Goal: Task Accomplishment & Management: Use online tool/utility

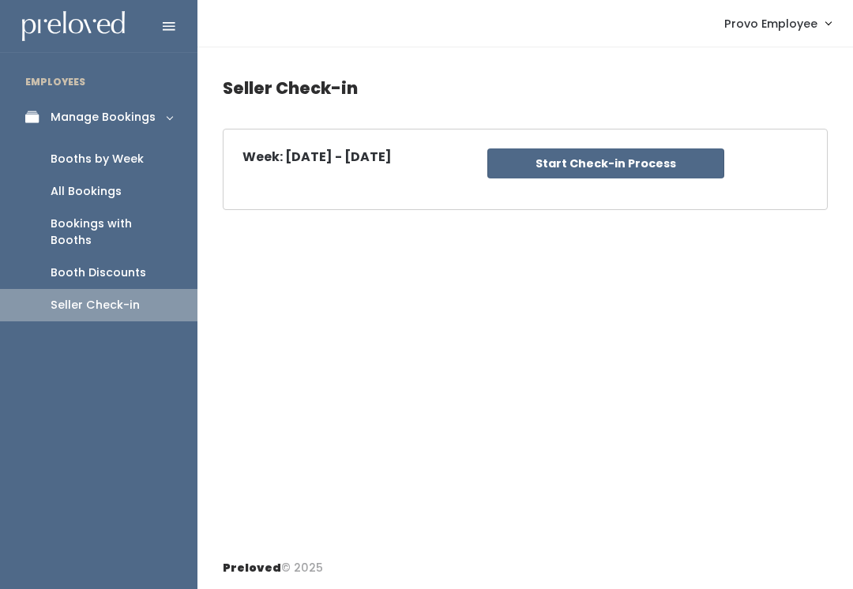
click at [606, 172] on button "Start Check-in Process" at bounding box center [605, 163] width 237 height 30
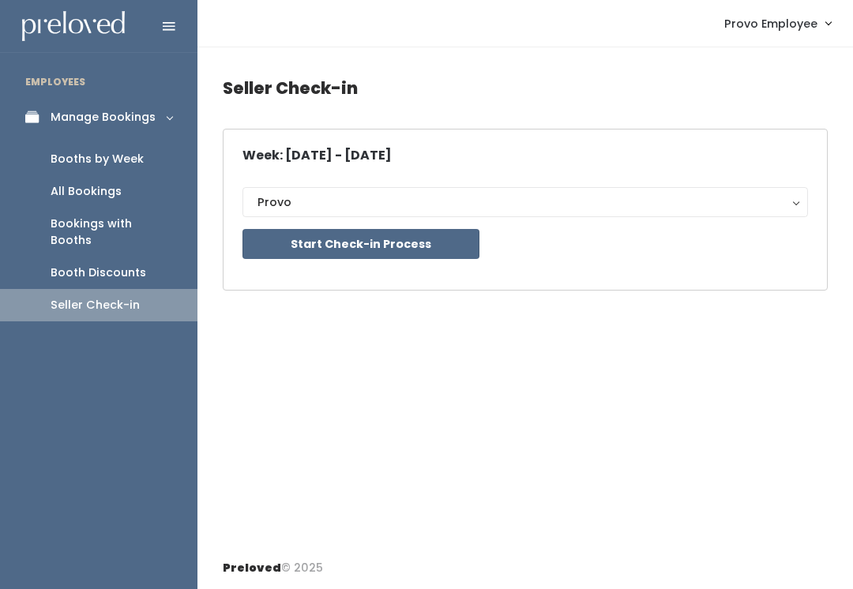
click at [137, 162] on div "Booths by Week" at bounding box center [97, 159] width 93 height 17
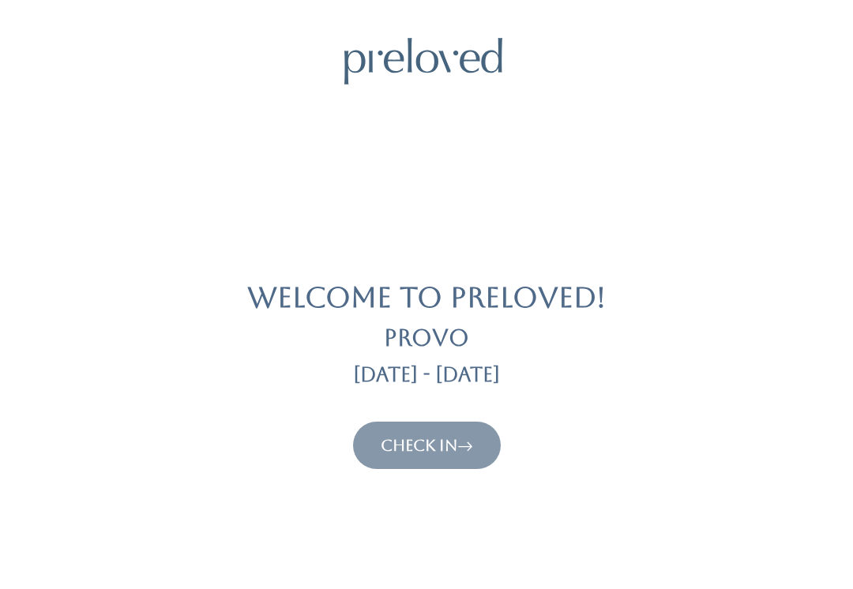
click at [456, 439] on link "Check In" at bounding box center [427, 445] width 92 height 19
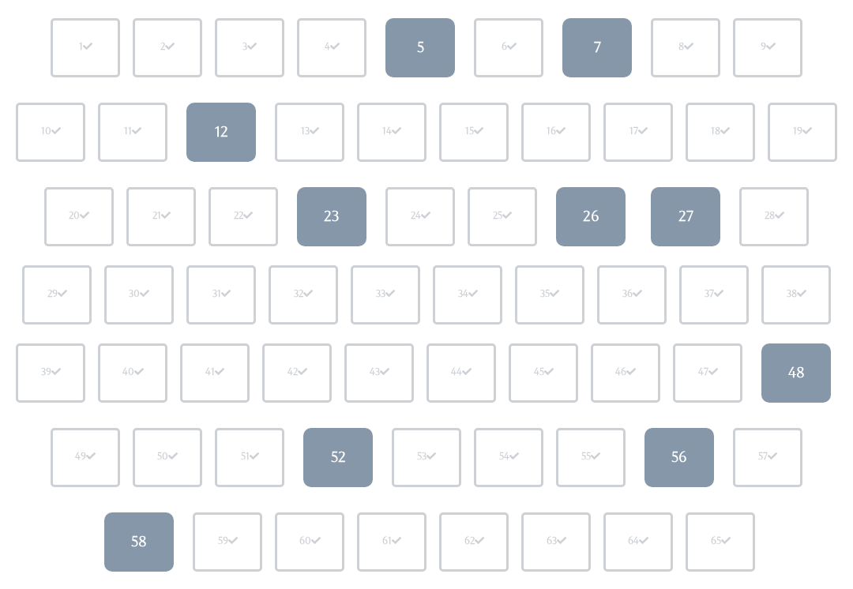
scroll to position [186, 0]
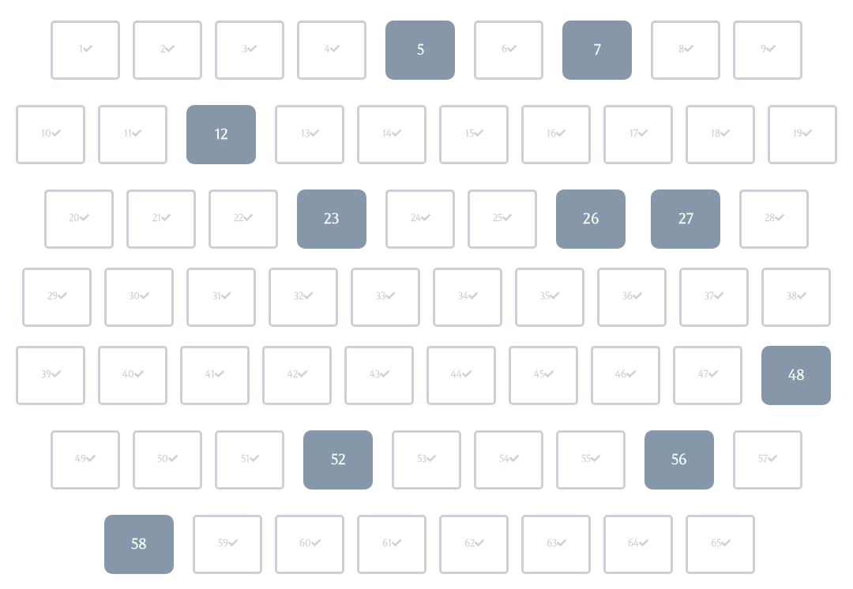
click at [683, 228] on link "27" at bounding box center [686, 219] width 70 height 59
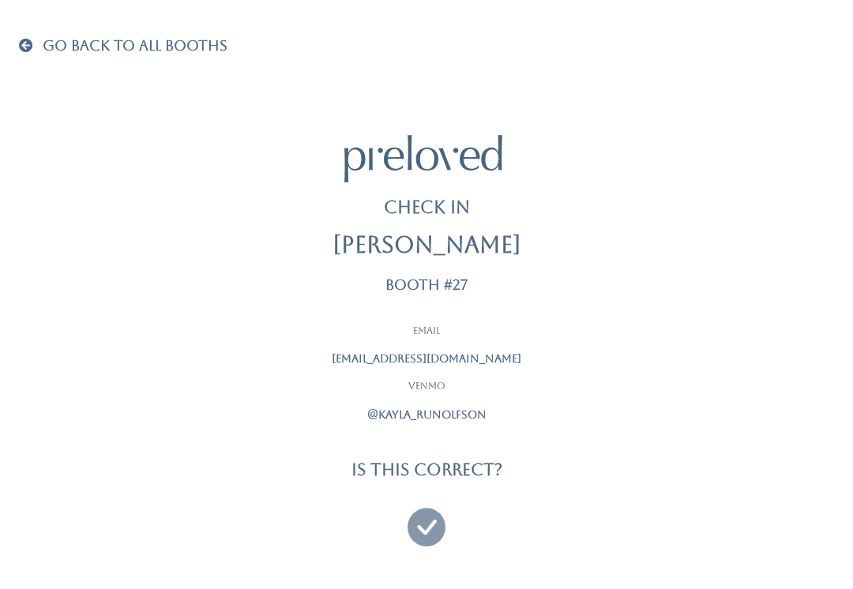
click at [419, 517] on icon at bounding box center [427, 520] width 38 height 53
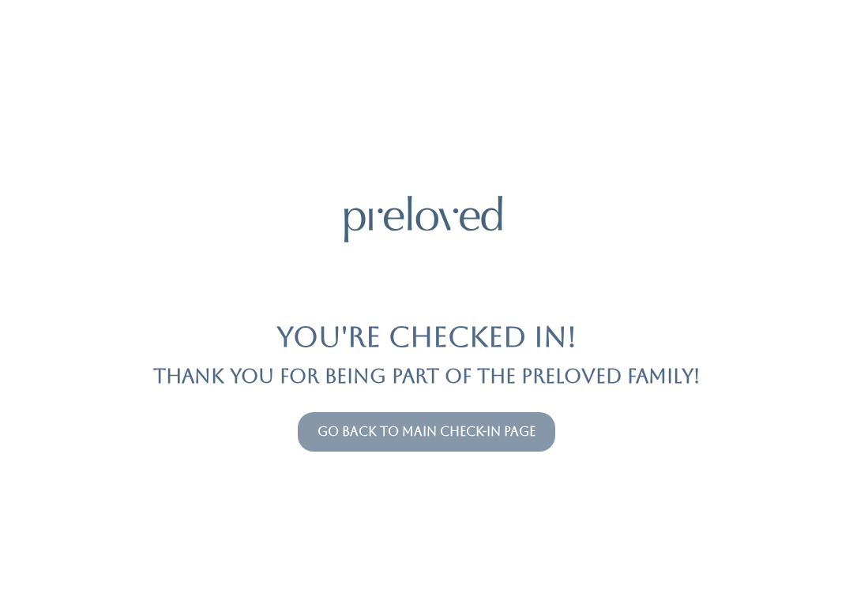
click at [458, 425] on link "Go back to main check-in page" at bounding box center [426, 431] width 218 height 15
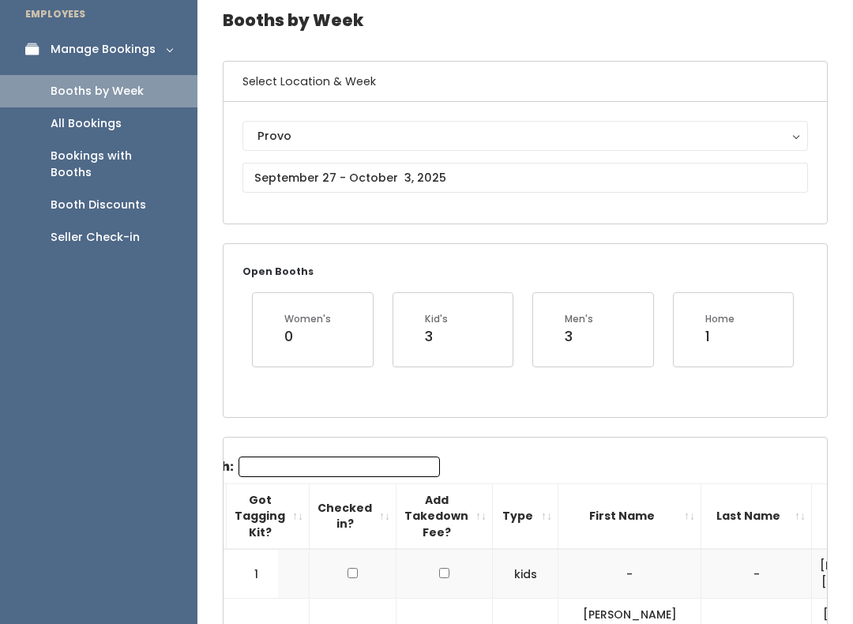
scroll to position [68, 0]
click at [400, 136] on div "Provo" at bounding box center [524, 135] width 535 height 17
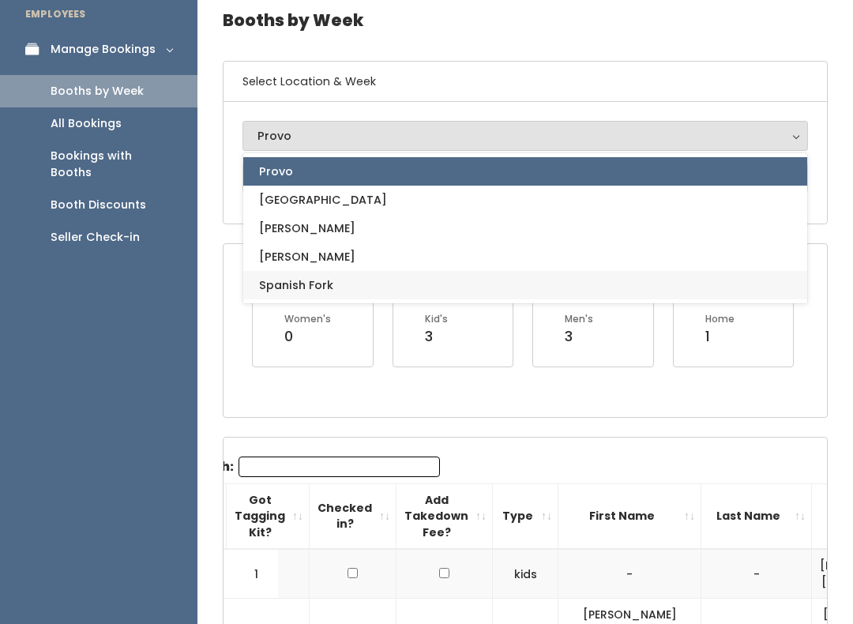
click at [340, 283] on link "Spanish Fork" at bounding box center [525, 285] width 564 height 28
select select "2"
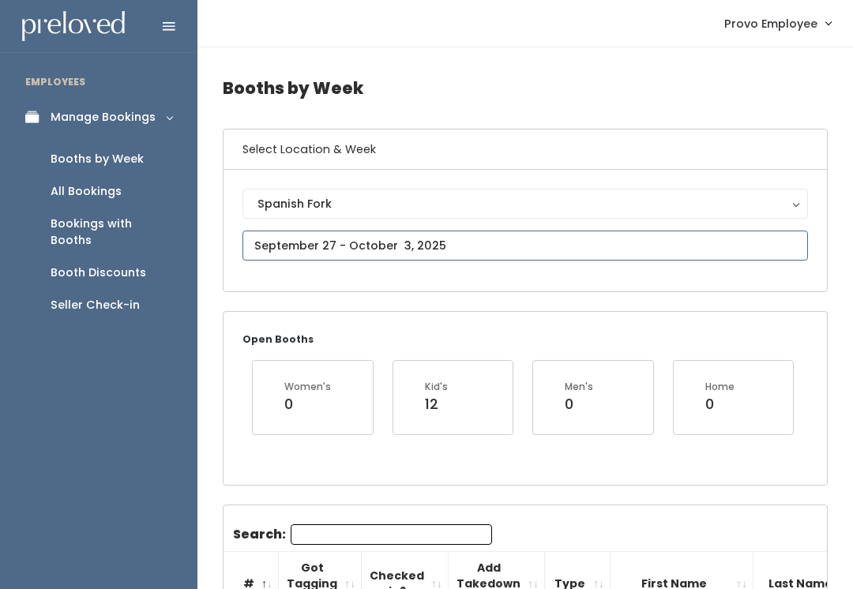
click at [440, 243] on input "text" at bounding box center [524, 246] width 565 height 30
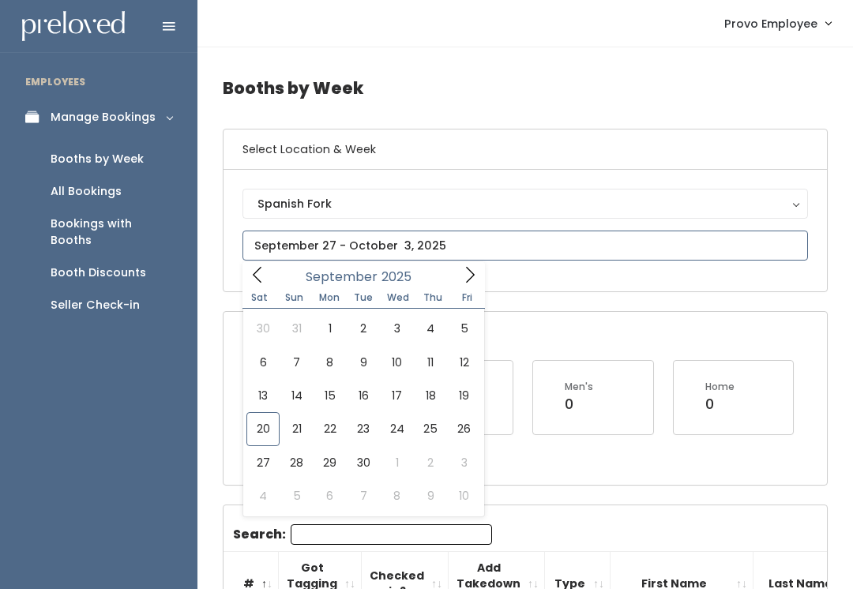
type input "September 20 to September 26"
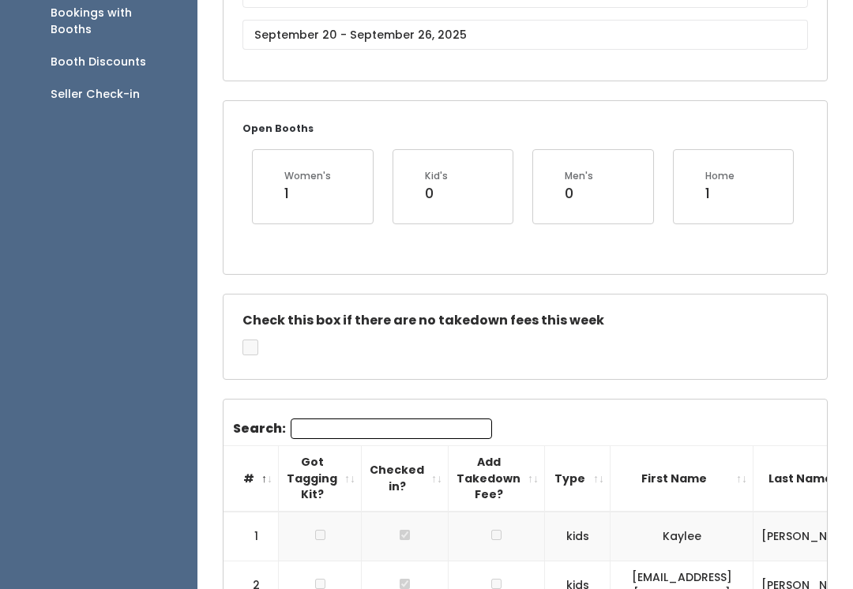
scroll to position [223, 0]
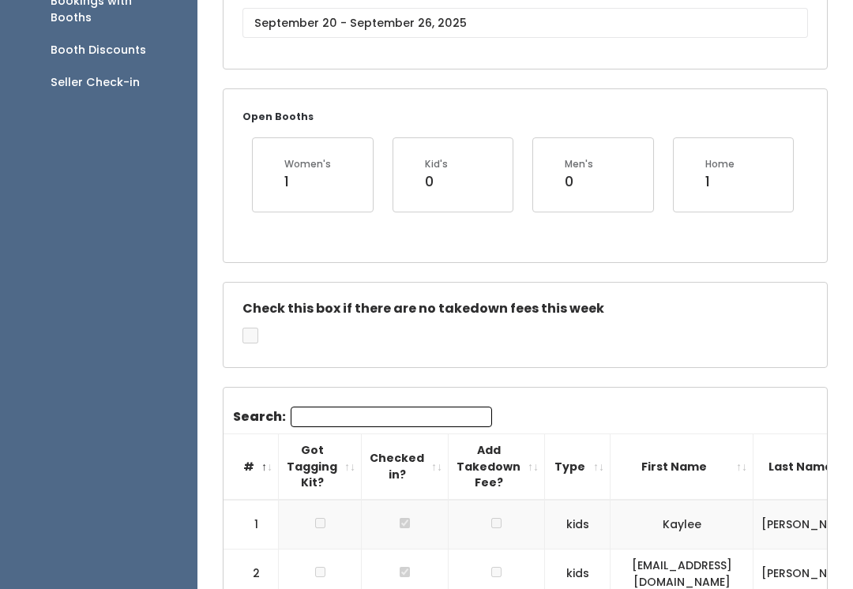
click at [433, 423] on input "Search:" at bounding box center [391, 417] width 201 height 21
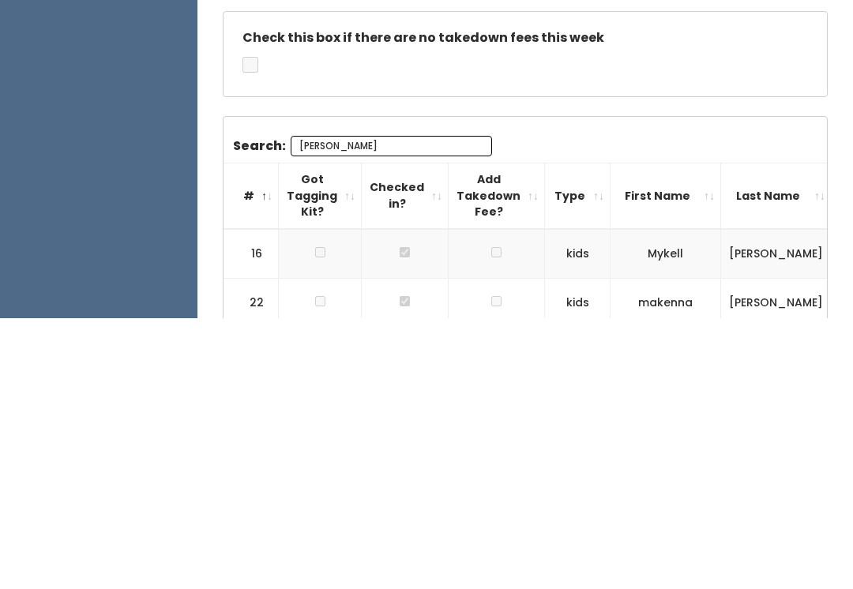
type input "[PERSON_NAME]"
